Goal: Transaction & Acquisition: Purchase product/service

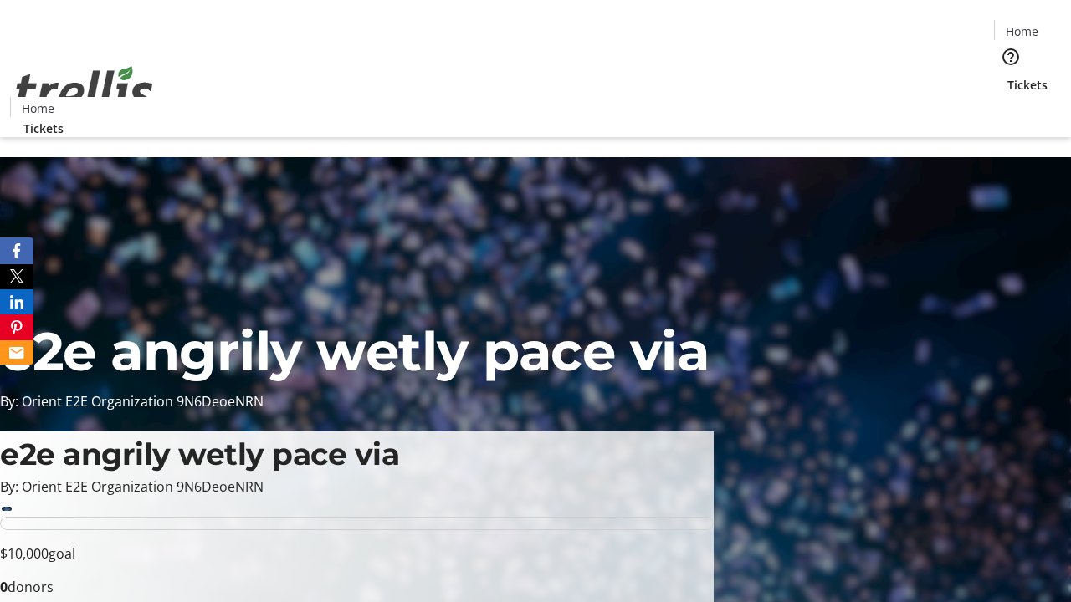
click at [1007, 76] on span "Tickets" at bounding box center [1027, 85] width 40 height 18
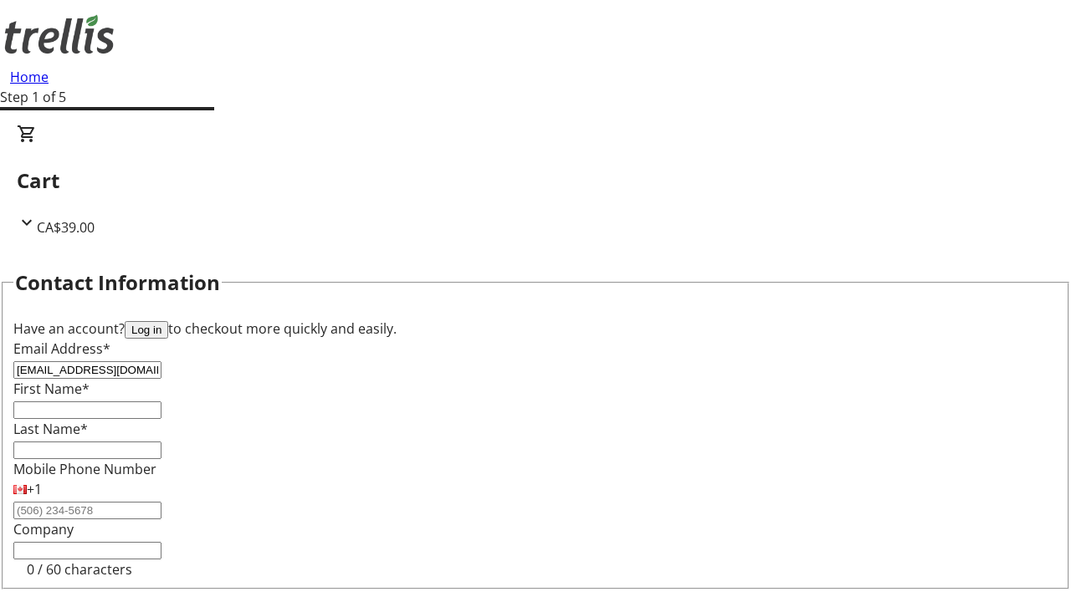
type input "[EMAIL_ADDRESS][DOMAIN_NAME]"
type input "[PERSON_NAME]"
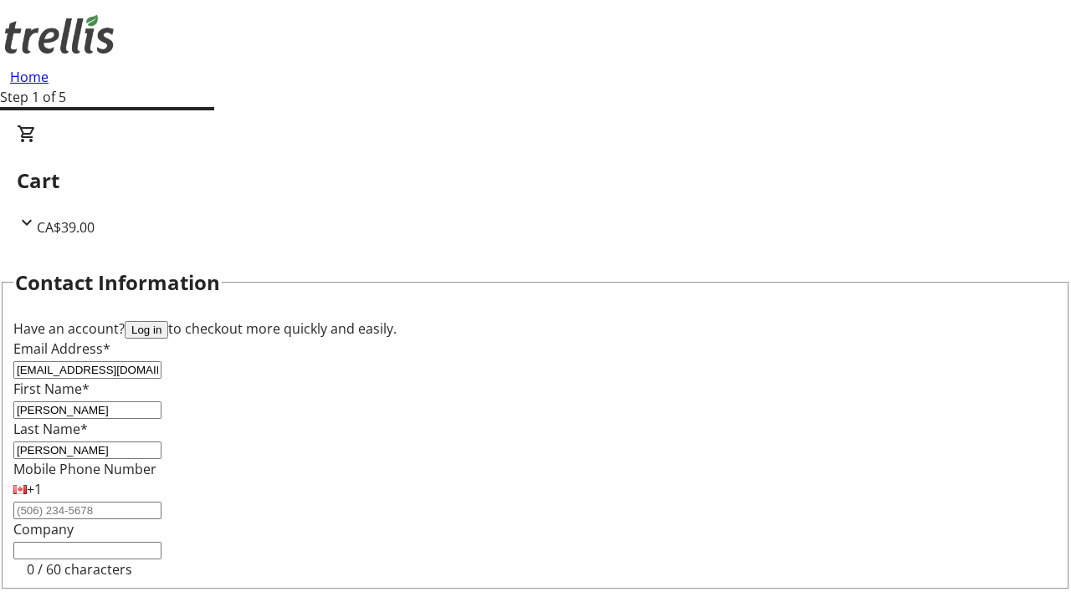
scroll to position [274, 0]
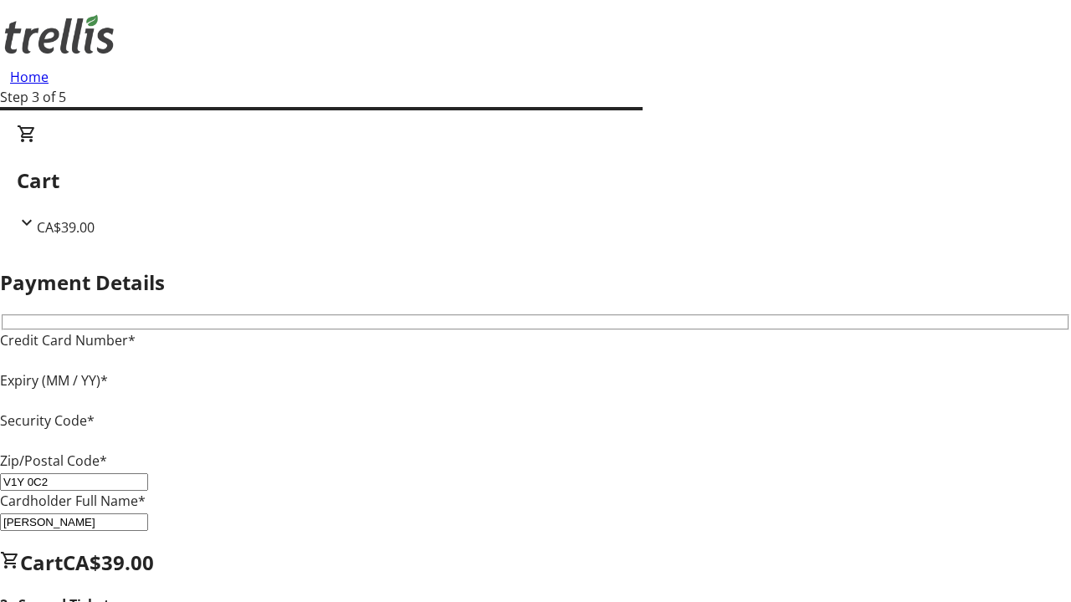
type input "V1Y 0C2"
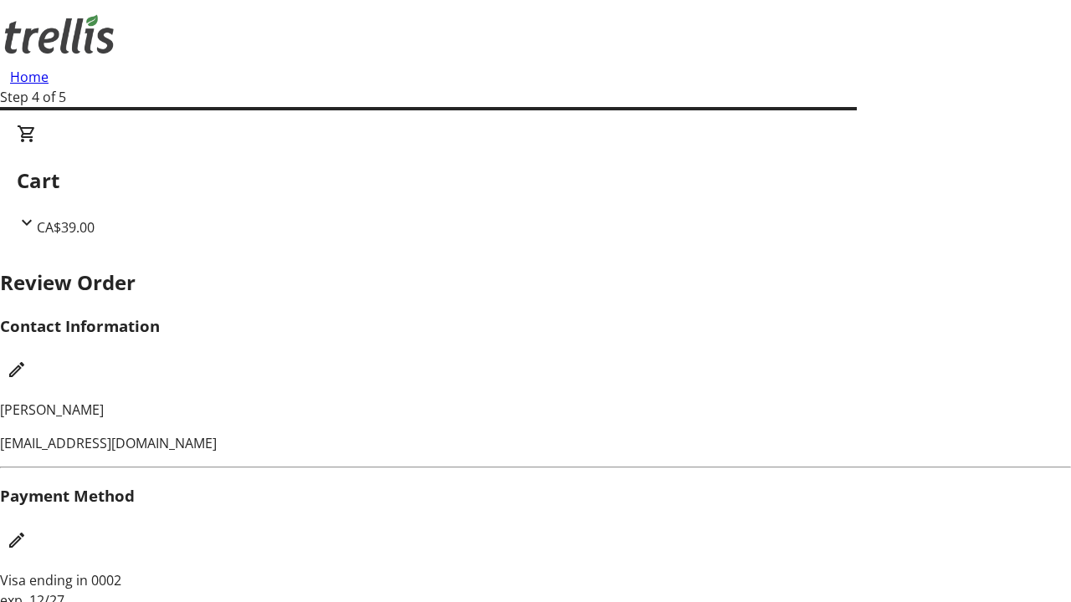
click at [27, 360] on mat-icon "Edit Contact Information" at bounding box center [17, 370] width 20 height 20
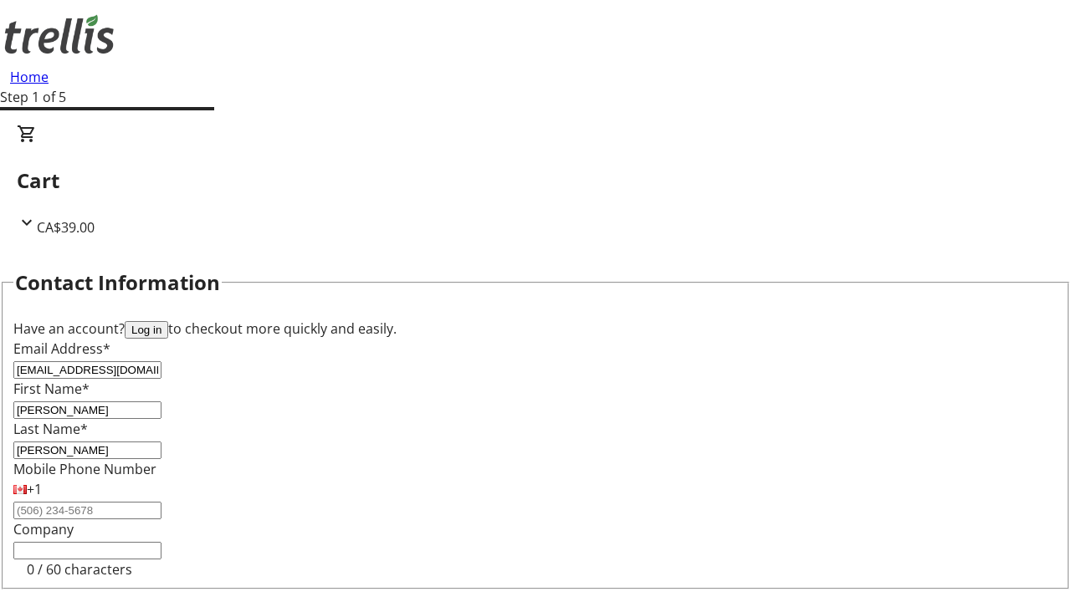
type input "[PERSON_NAME]"
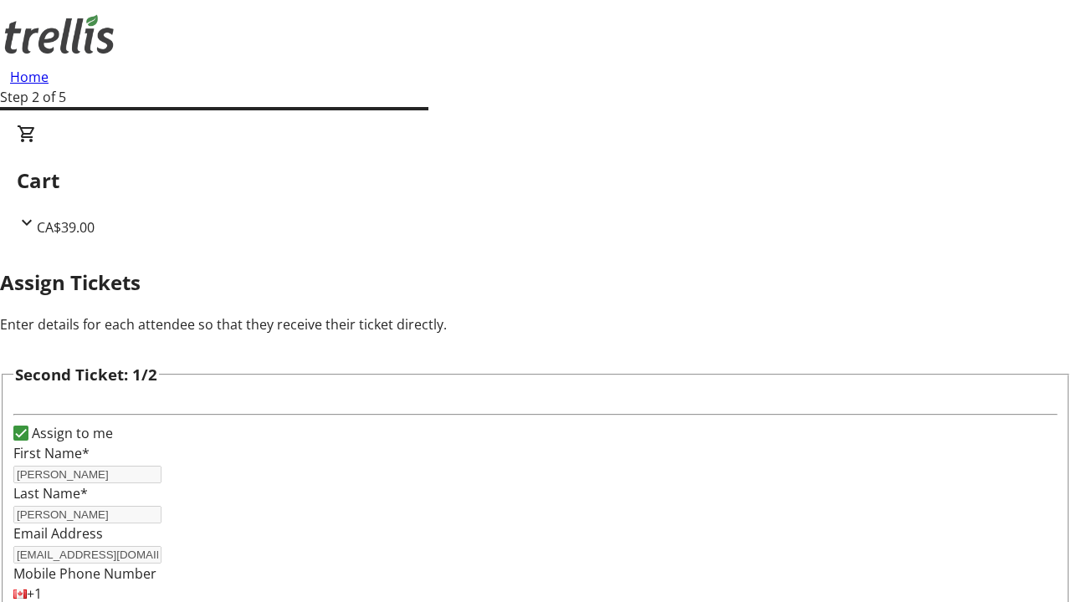
scroll to position [197, 0]
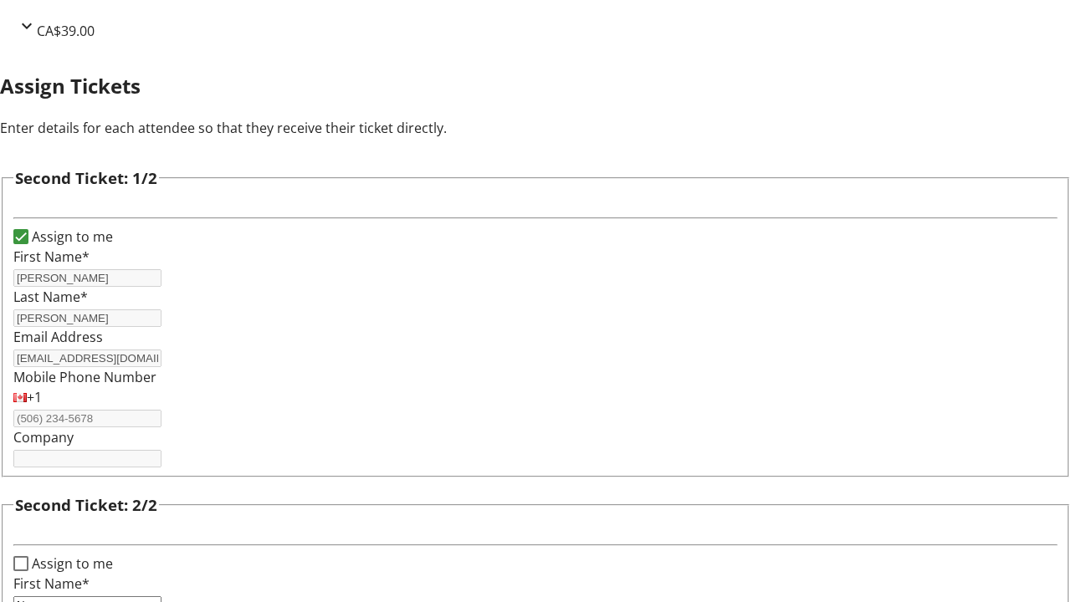
type input "Name"
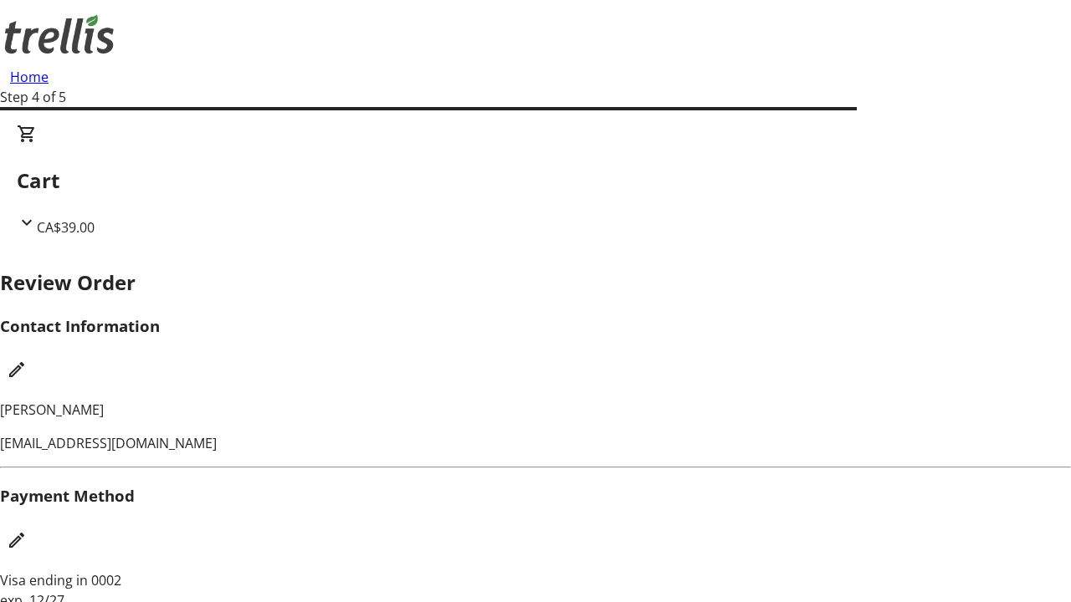
click at [27, 530] on mat-icon "Edit Payment Method" at bounding box center [17, 540] width 20 height 20
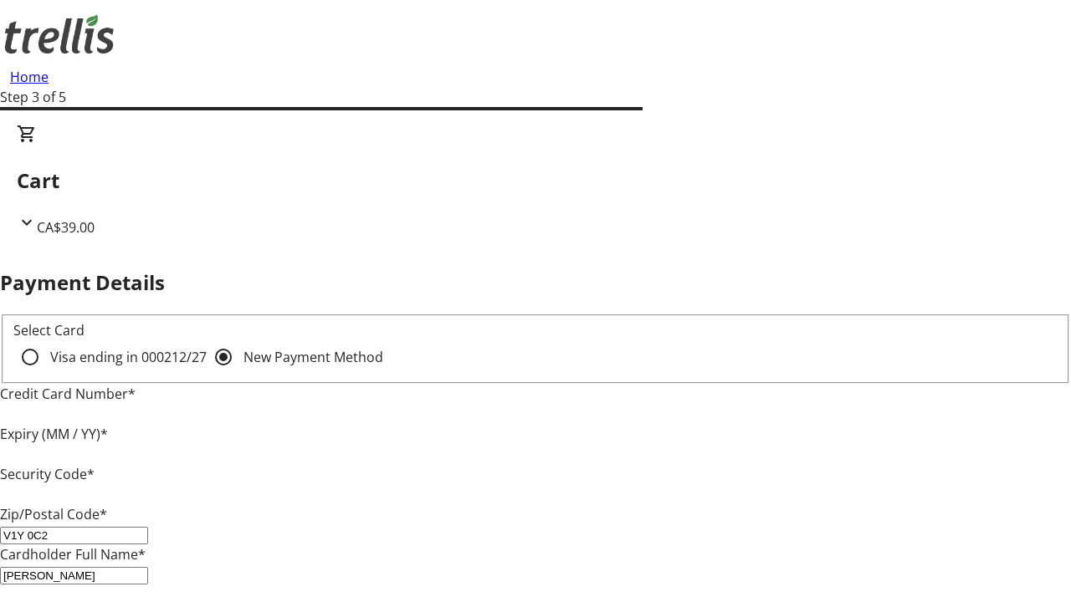
type input "V1Y 0C2"
